Goal: Book appointment/travel/reservation

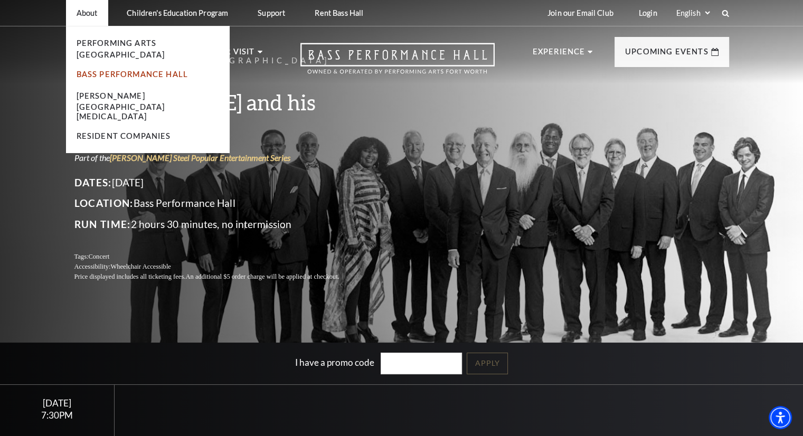
click at [157, 70] on link "Bass Performance Hall" at bounding box center [133, 74] width 112 height 9
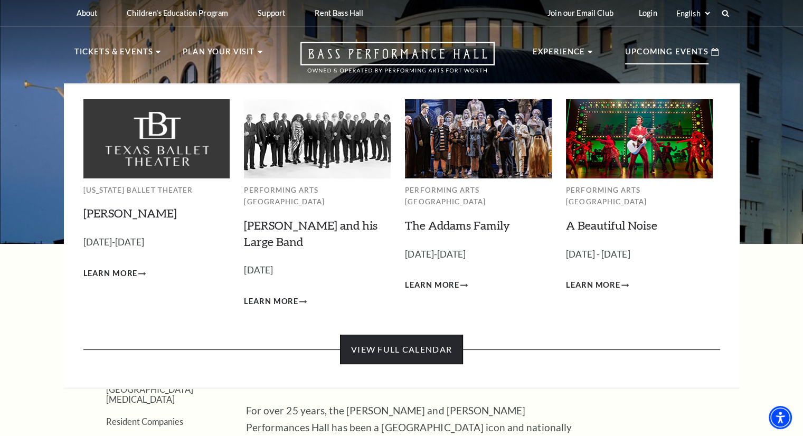
click at [399, 335] on link "View Full Calendar" at bounding box center [401, 350] width 123 height 30
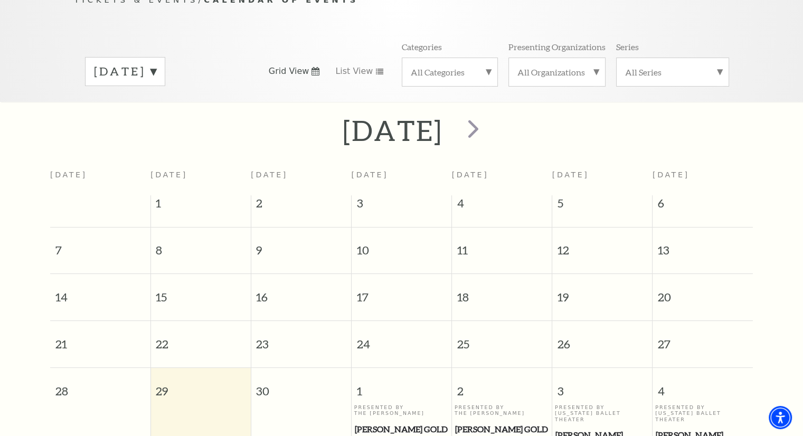
scroll to position [146, 0]
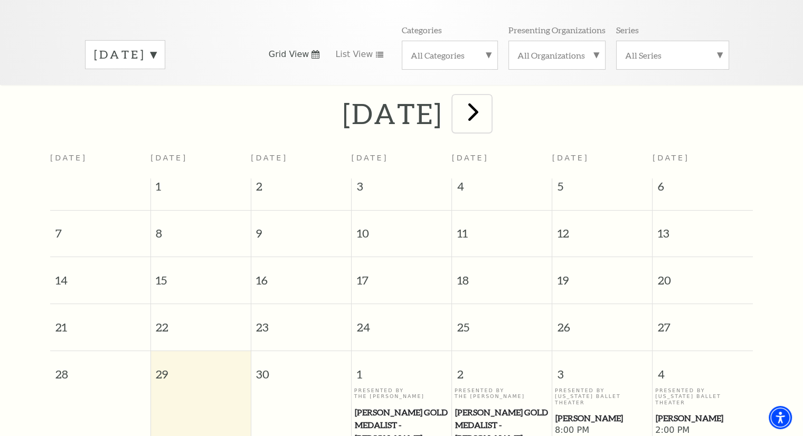
click at [488, 102] on span "next" at bounding box center [473, 112] width 30 height 30
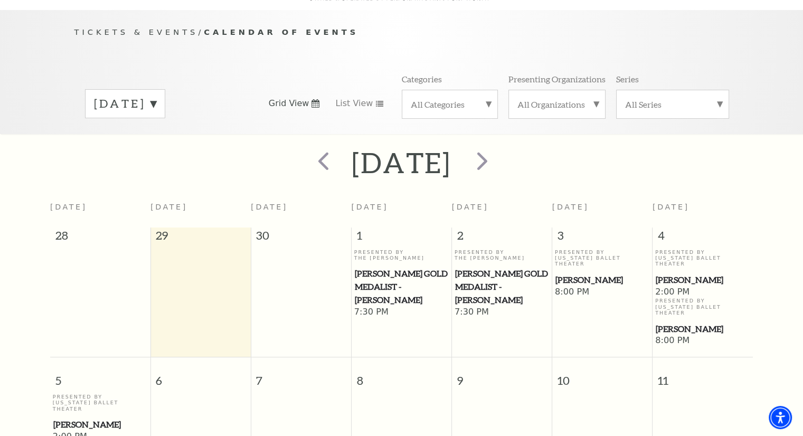
scroll to position [93, 0]
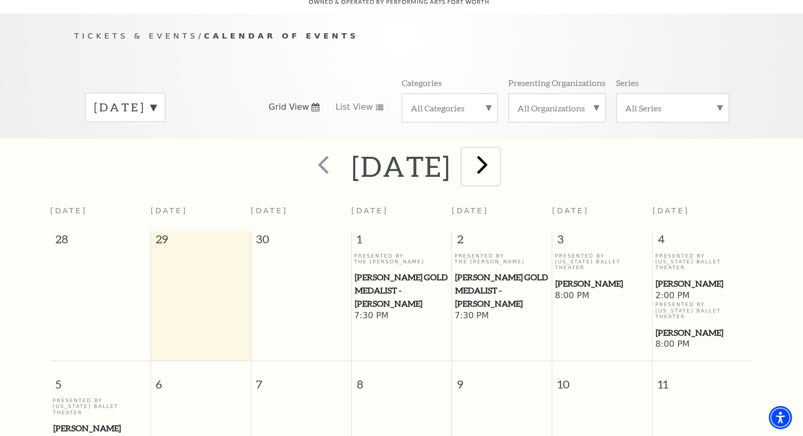
click at [497, 149] on span "next" at bounding box center [482, 164] width 30 height 30
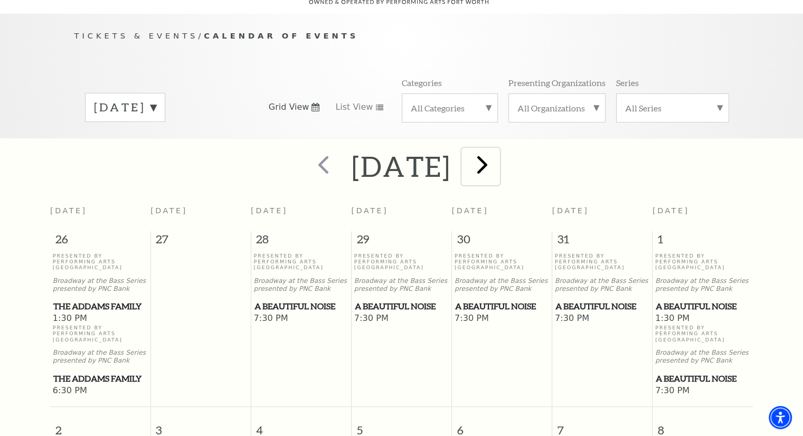
click at [497, 153] on span "next" at bounding box center [482, 164] width 30 height 30
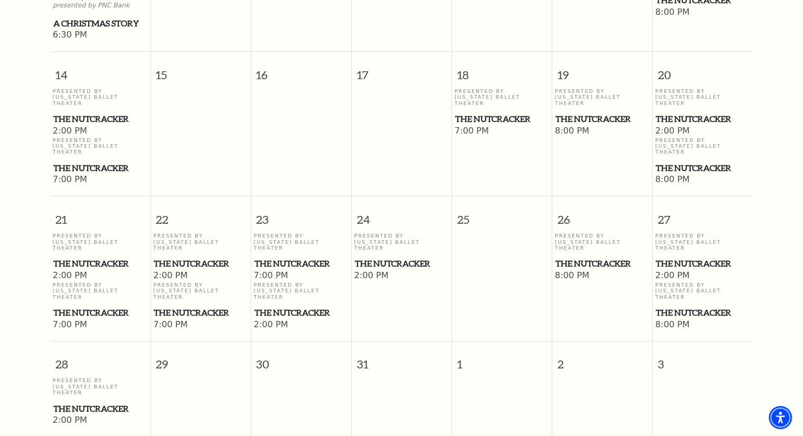
scroll to position [674, 0]
click at [607, 257] on span "The Nutcracker" at bounding box center [602, 263] width 94 height 13
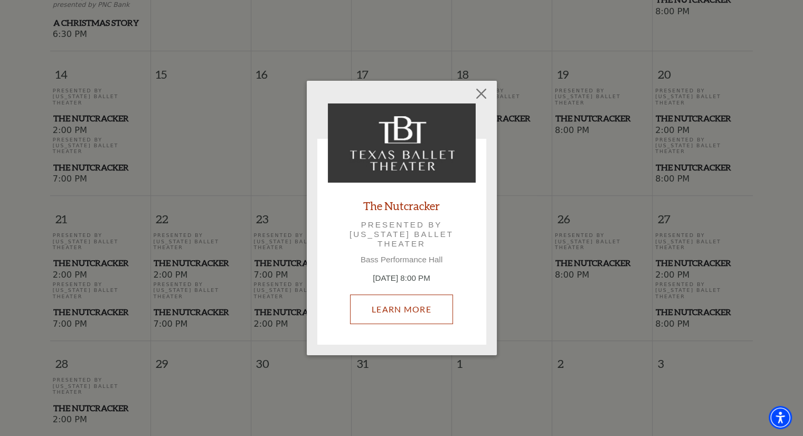
click at [422, 305] on link "Learn More" at bounding box center [401, 310] width 103 height 30
